Goal: Information Seeking & Learning: Learn about a topic

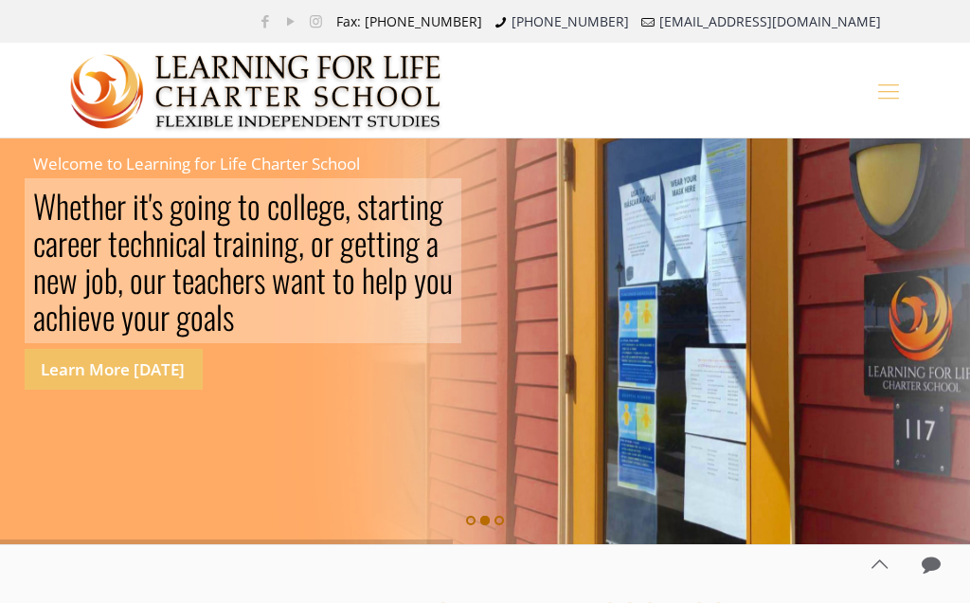
click at [899, 87] on icon "mobile menu" at bounding box center [889, 90] width 29 height 28
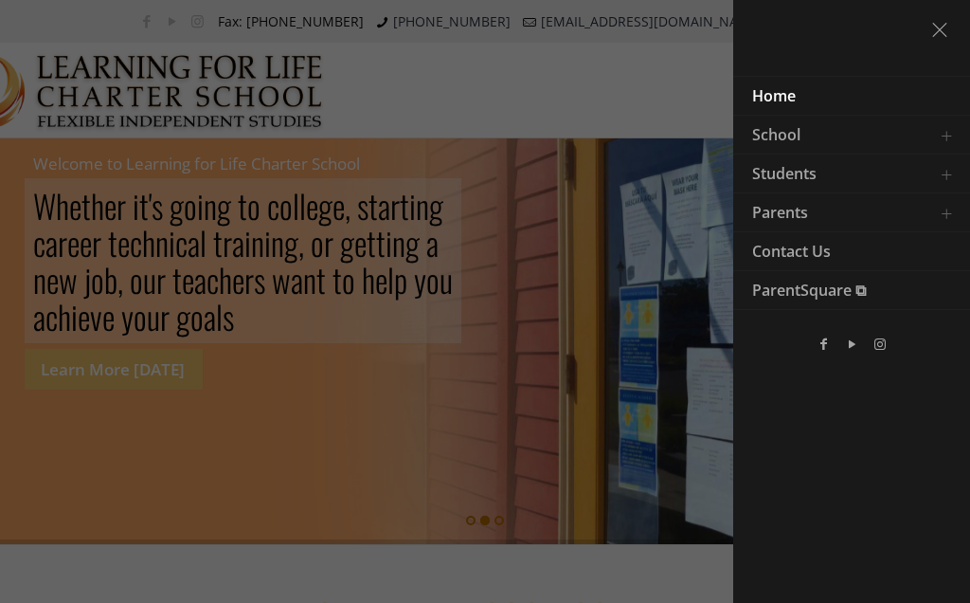
click at [792, 132] on span "School" at bounding box center [776, 134] width 48 height 21
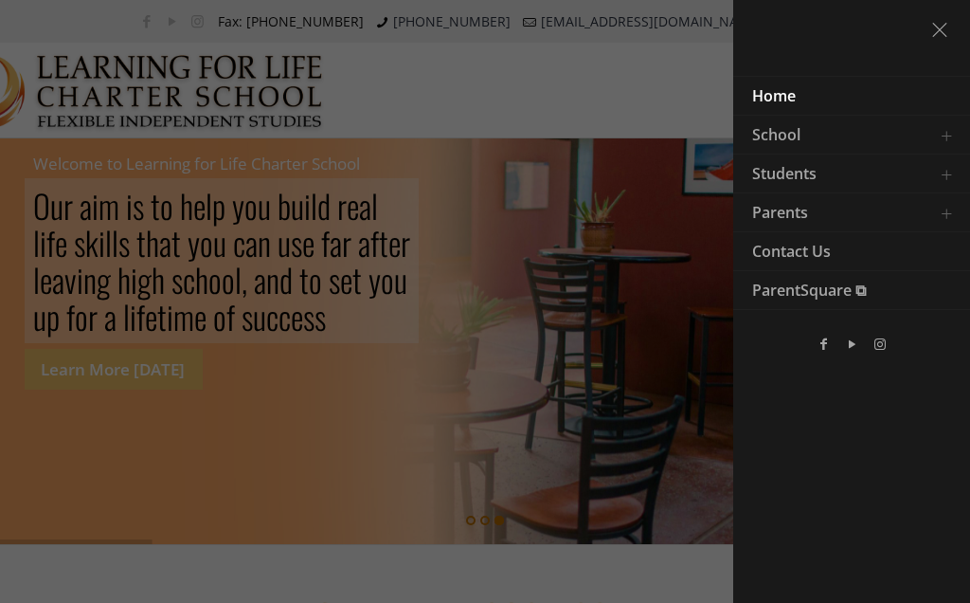
click at [780, 142] on span "School" at bounding box center [776, 134] width 48 height 21
click at [794, 130] on span "School" at bounding box center [776, 134] width 48 height 21
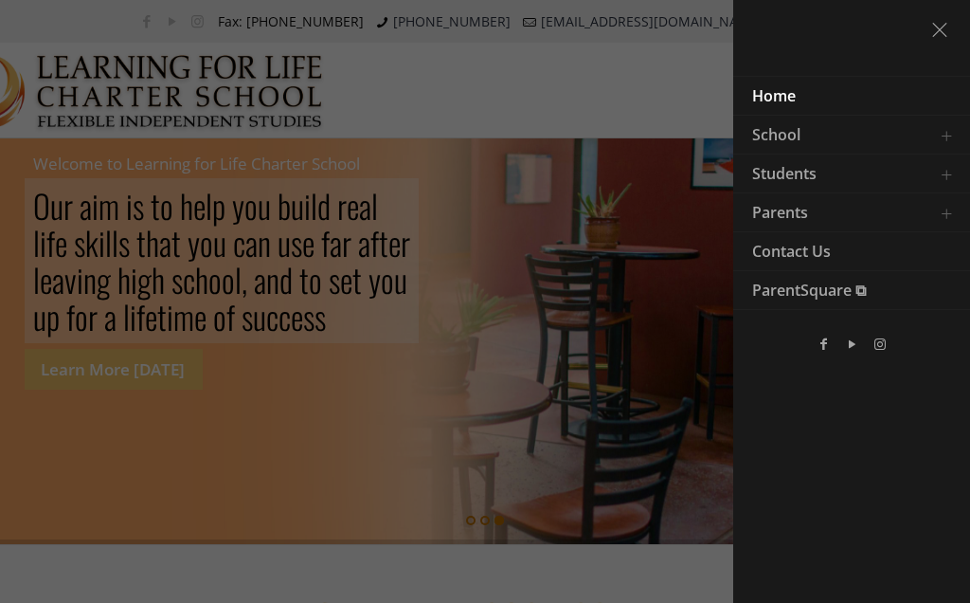
click at [946, 27] on icon "menu close icon" at bounding box center [940, 28] width 29 height 28
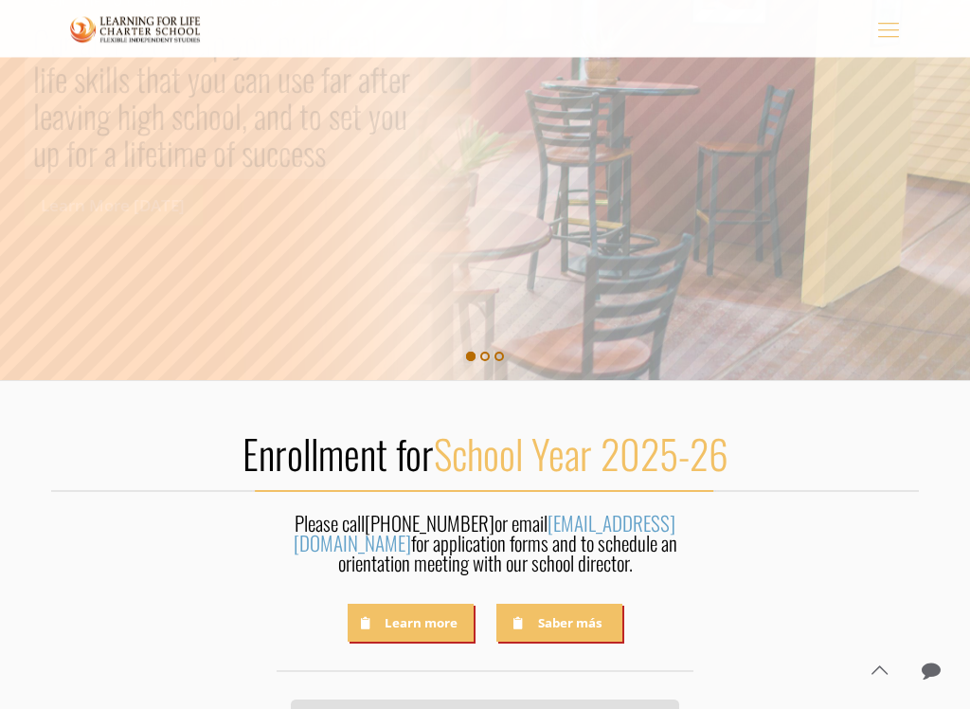
scroll to position [163, 0]
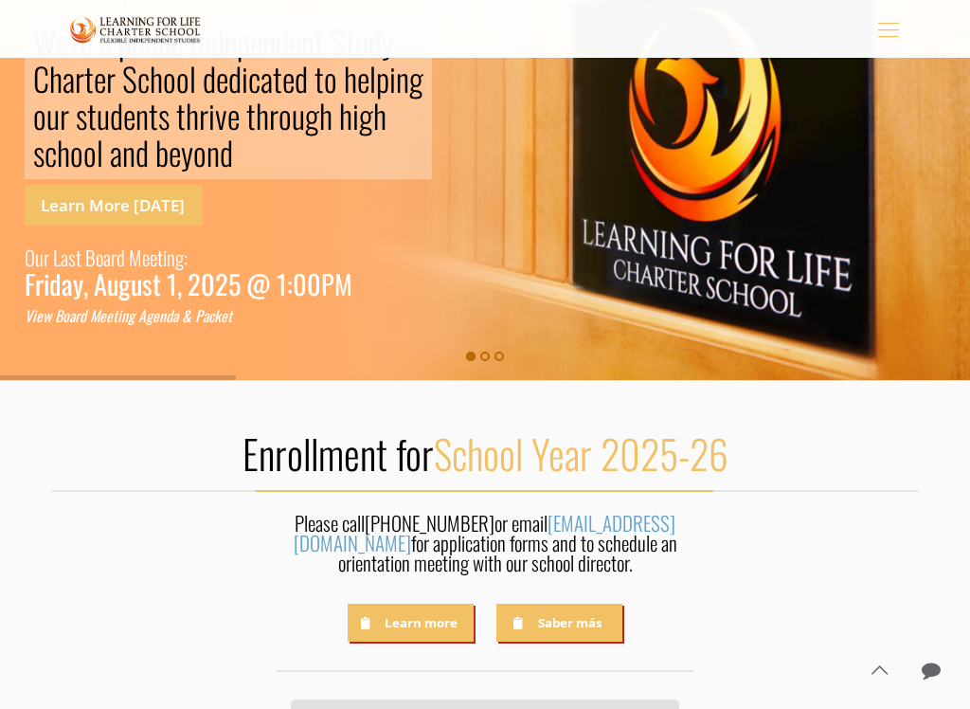
click at [149, 196] on link "Learn More Today" at bounding box center [114, 205] width 178 height 41
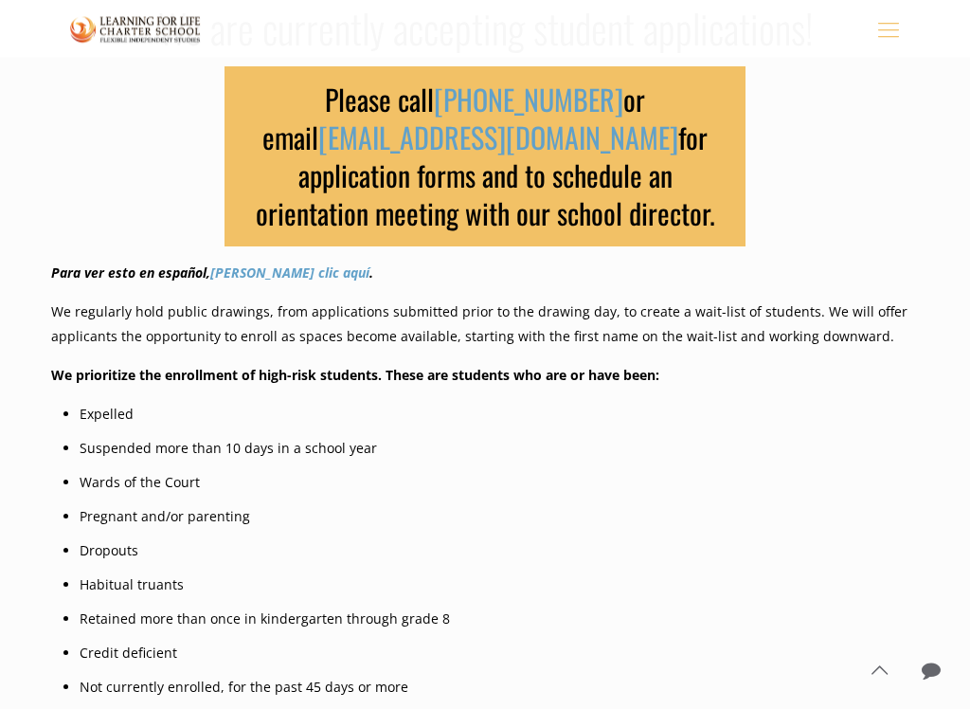
click at [670, 465] on ul "Expelled Suspended more than 10 days in a school year Wards of the Court Pregna…" at bounding box center [499, 603] width 839 height 400
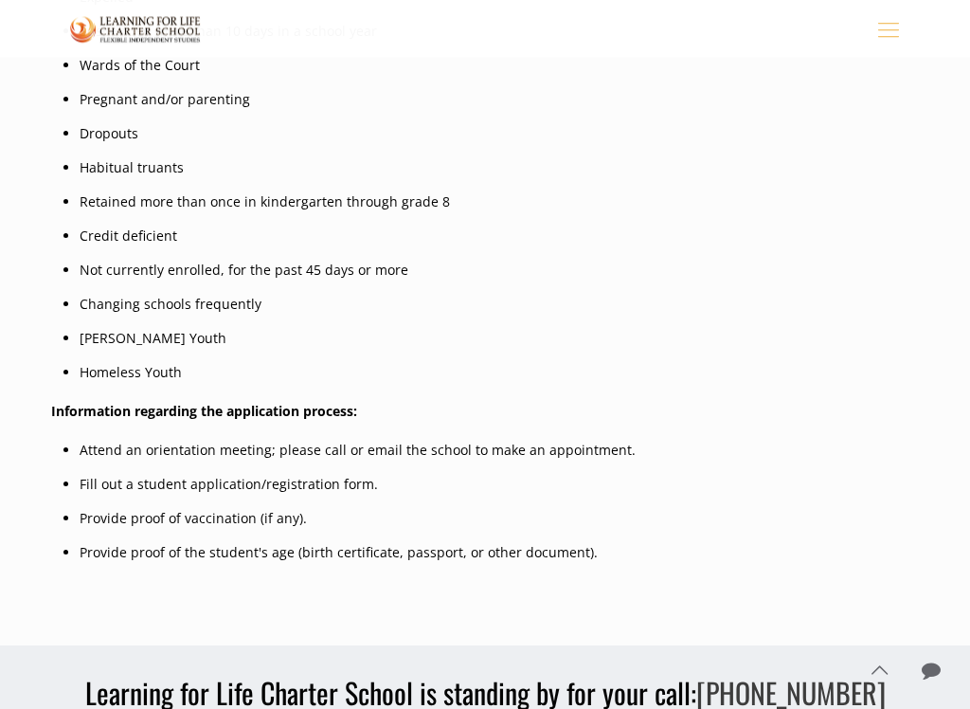
scroll to position [652, 0]
click at [674, 243] on li "Credit deficient" at bounding box center [499, 236] width 839 height 25
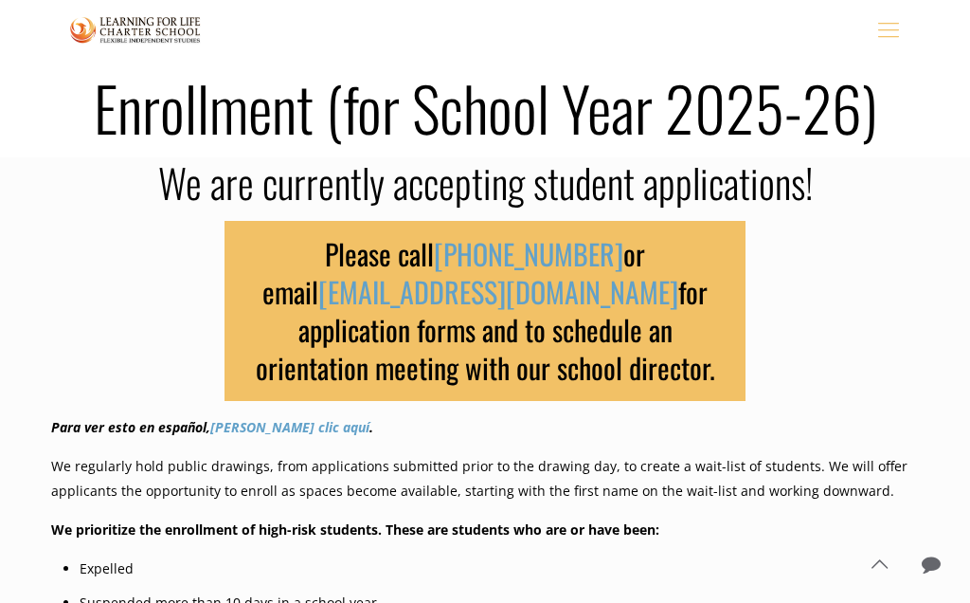
scroll to position [0, 0]
